Goal: Find specific page/section: Find specific page/section

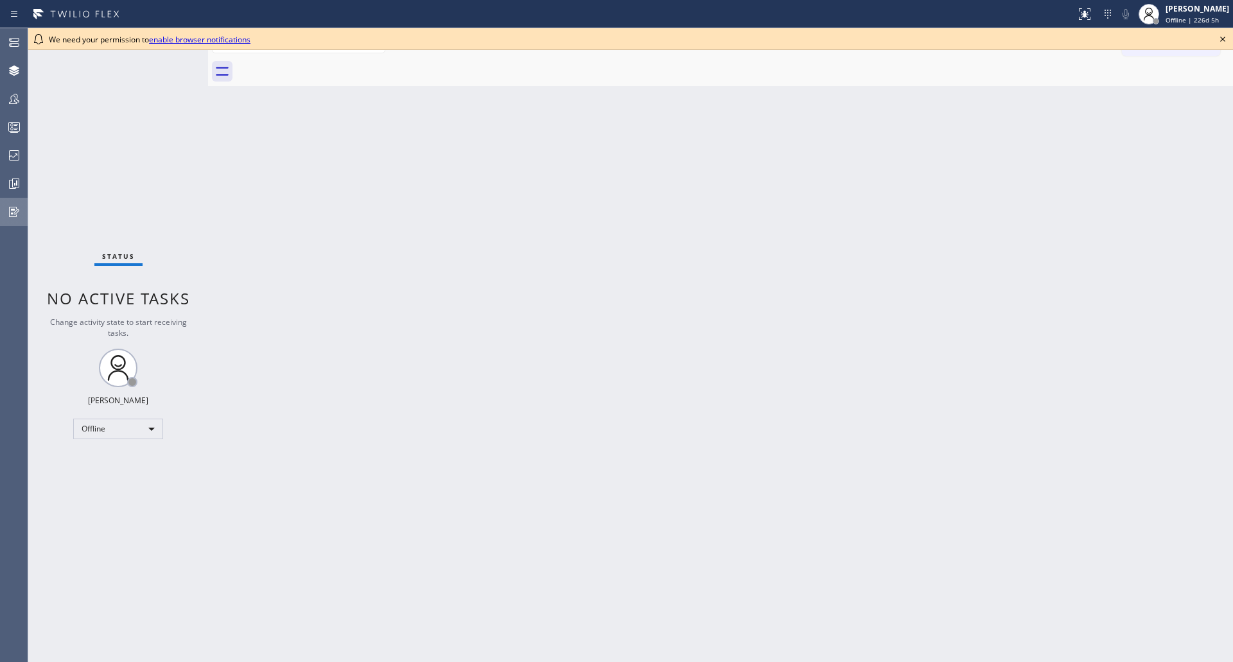
click at [11, 208] on icon at bounding box center [13, 211] width 15 height 15
